Goal: Answer question/provide support: Answer question/provide support

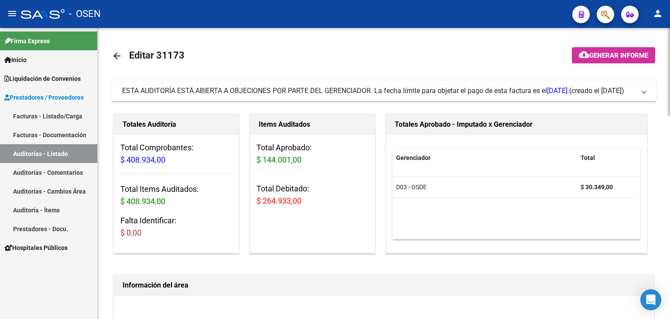
click at [644, 91] on span at bounding box center [643, 91] width 3 height 10
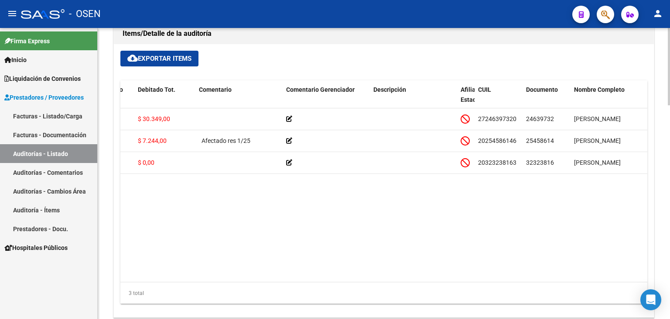
scroll to position [0, 271]
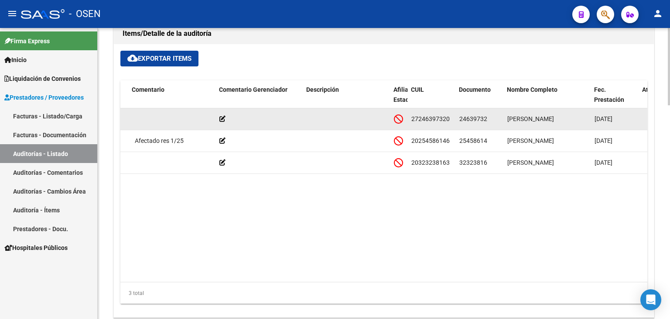
click at [469, 116] on span "24639732" at bounding box center [473, 118] width 28 height 7
copy span "24639732"
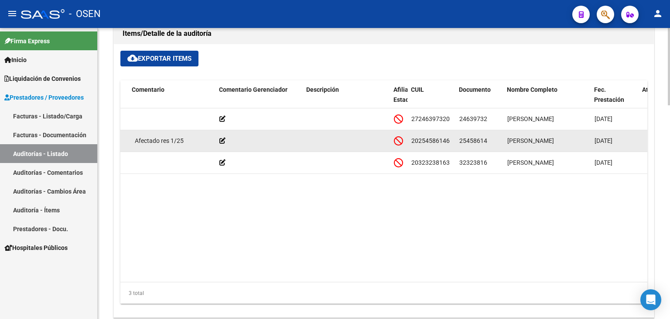
click at [472, 138] on span "25458614" at bounding box center [473, 140] width 28 height 7
copy span "25458614"
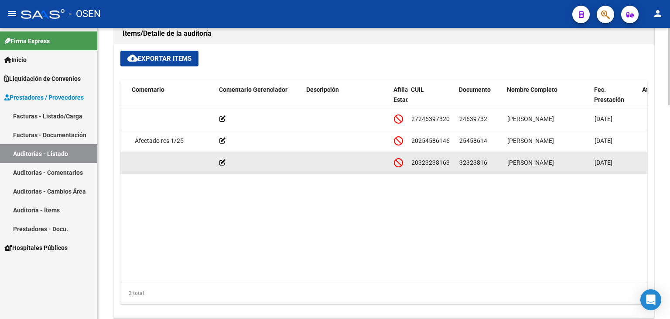
click at [466, 163] on span "32323816" at bounding box center [473, 162] width 28 height 7
copy span "32323816"
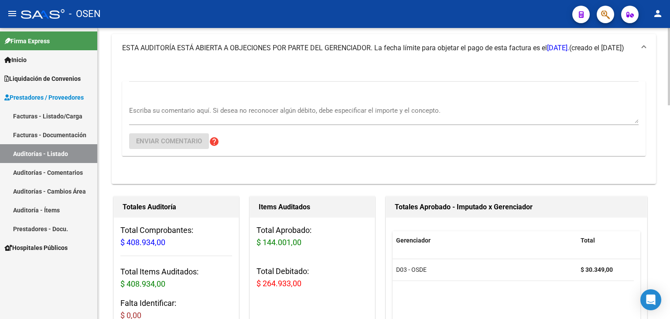
scroll to position [44, 0]
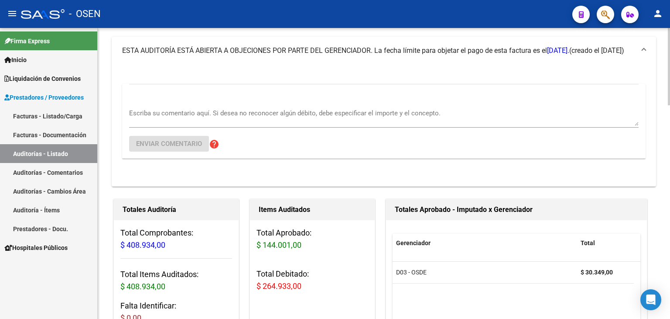
click at [279, 109] on div "Escriba su comentario aquí. Si desea no reconocer algún débito, debe especifica…" at bounding box center [384, 114] width 510 height 27
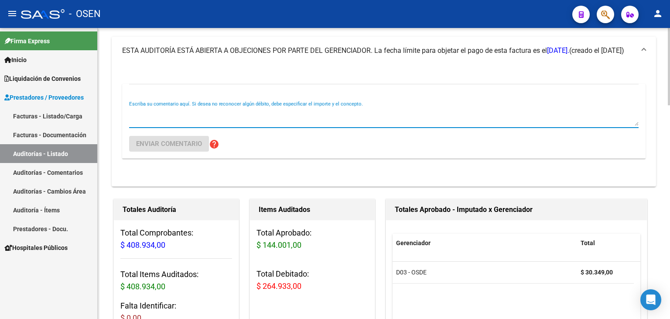
paste textarea "32323816"
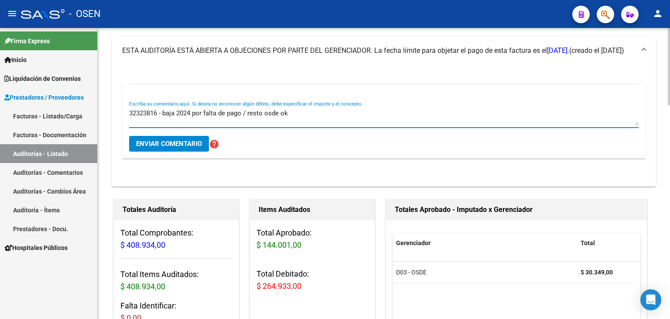
type textarea "32323816 - baja 2024 por falta de pago / resto osde ok"
click at [199, 144] on span "Enviar comentario" at bounding box center [169, 144] width 66 height 8
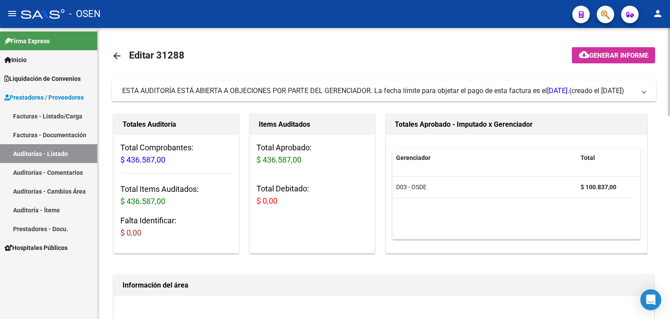
click at [643, 93] on span at bounding box center [643, 91] width 3 height 10
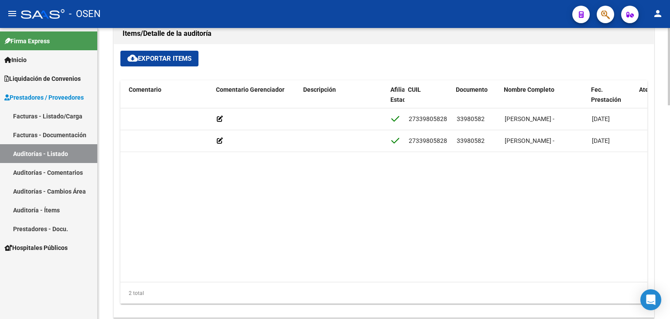
scroll to position [0, 274]
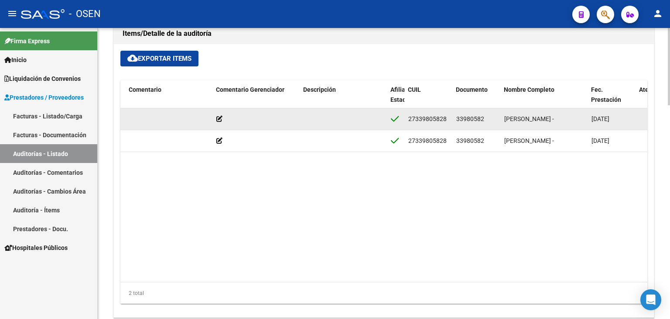
click at [471, 118] on span "33980582" at bounding box center [470, 118] width 28 height 7
copy span "33980582"
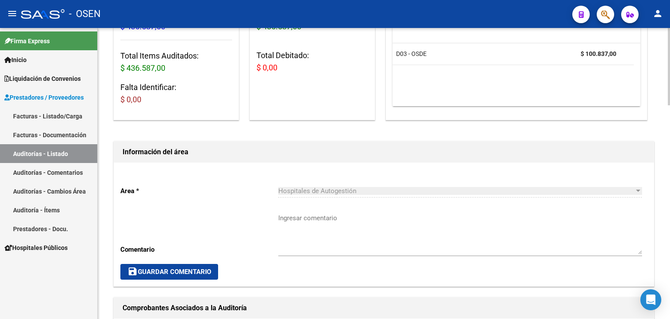
scroll to position [87, 0]
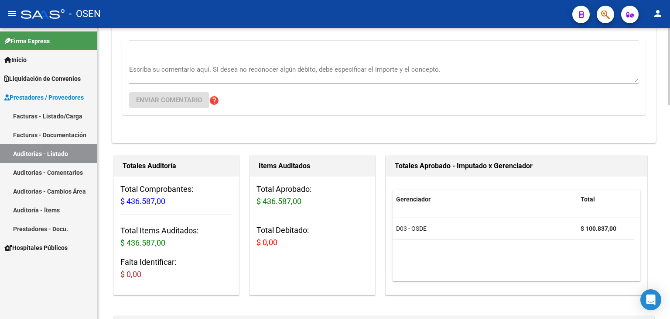
click at [387, 77] on textarea "Escriba su comentario aquí. Si desea no reconocer algún débito, debe especifica…" at bounding box center [384, 73] width 510 height 17
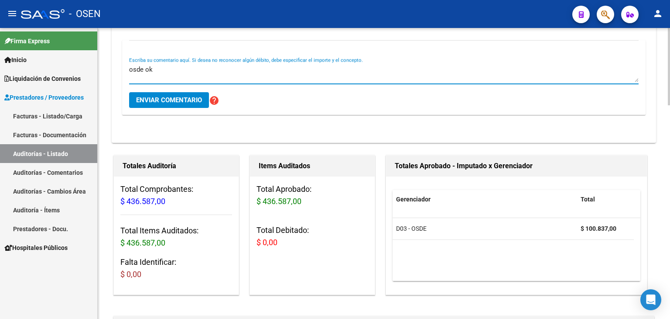
type textarea "osde ok"
click at [197, 97] on span "Enviar comentario" at bounding box center [169, 100] width 66 height 8
